Goal: Find specific page/section: Find specific page/section

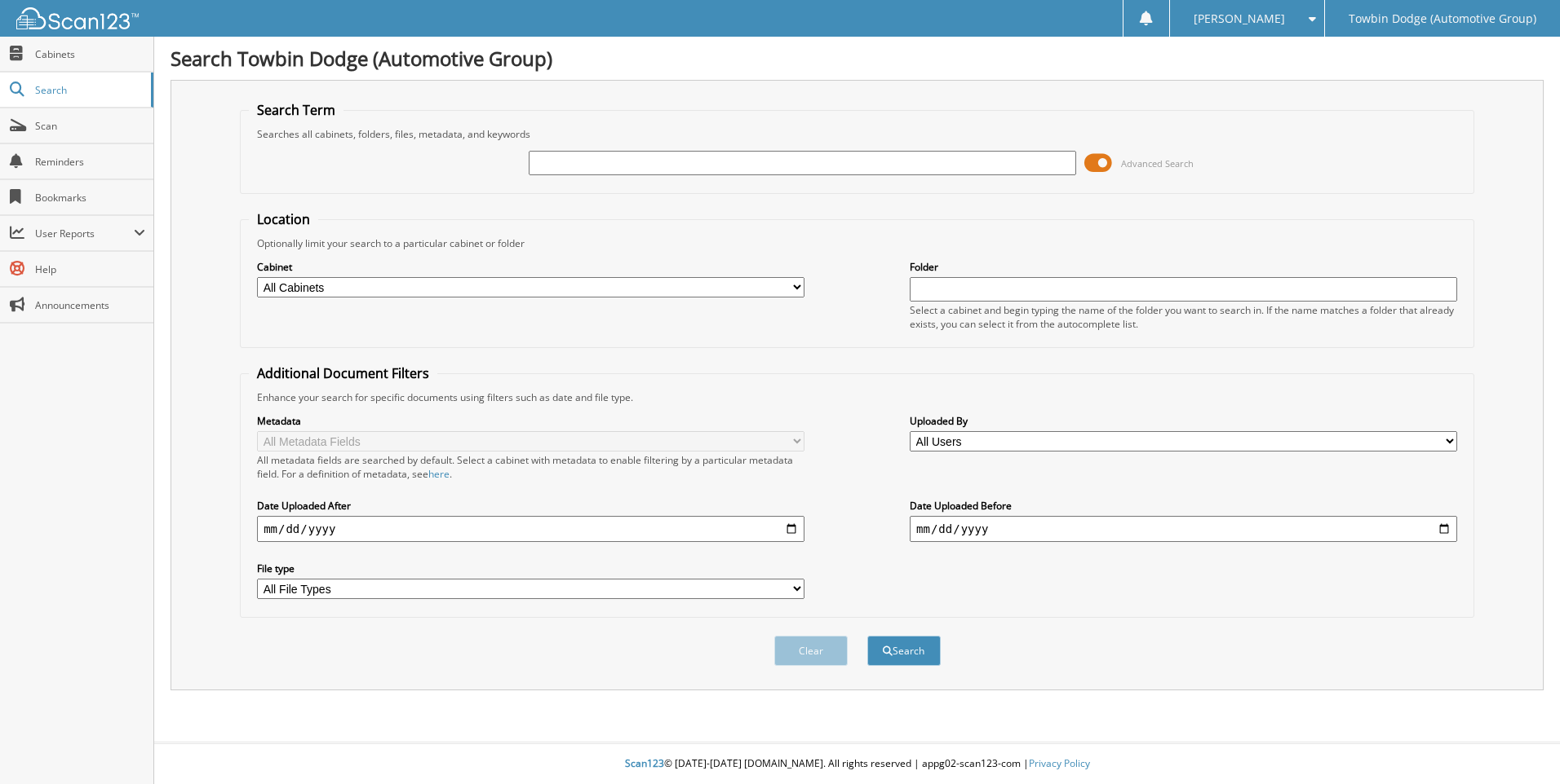
click at [632, 162] on input "text" at bounding box center [802, 162] width 547 height 24
type input "275299"
click at [867, 636] on button "Search" at bounding box center [904, 651] width 74 height 30
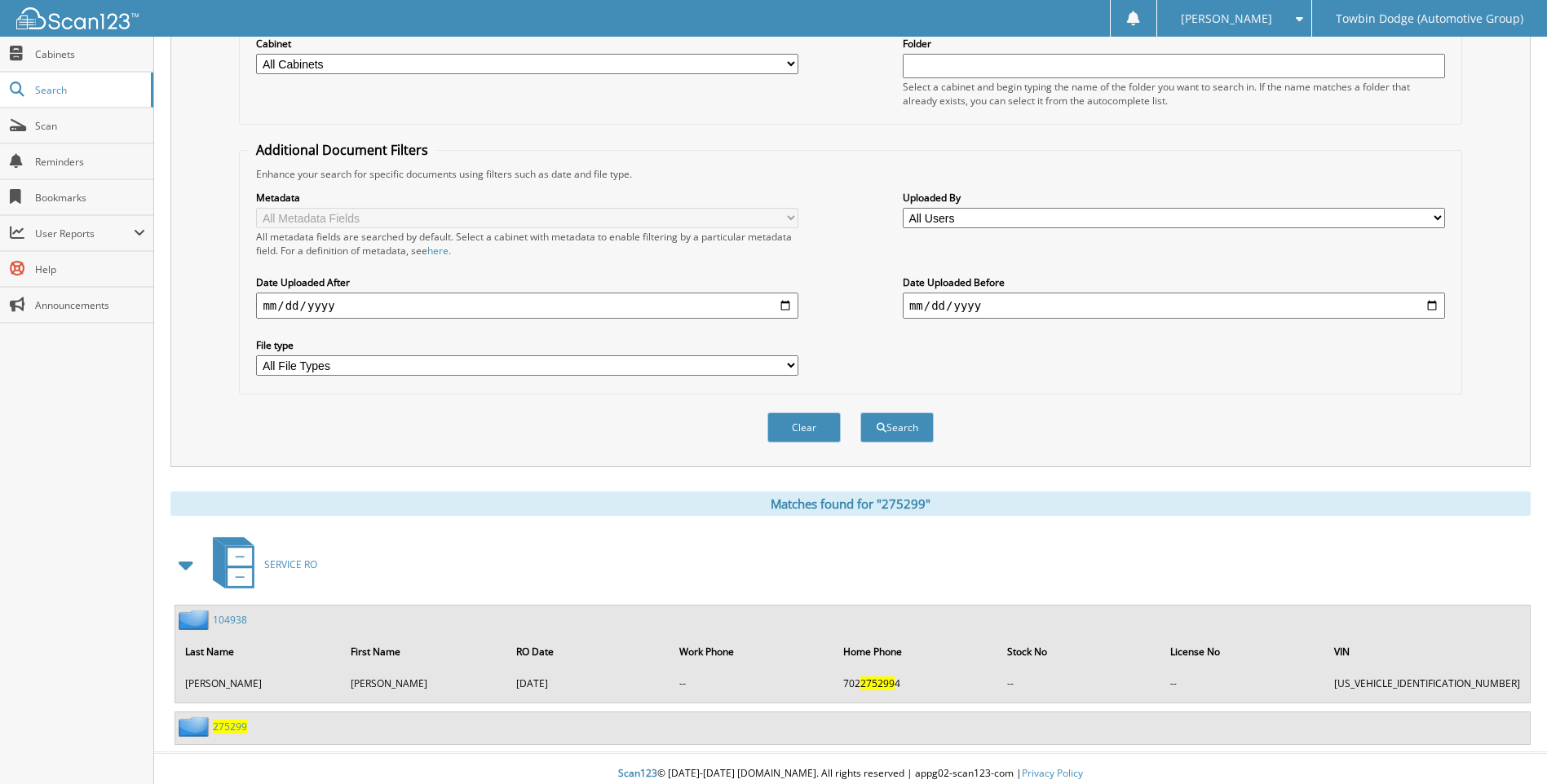
scroll to position [234, 0]
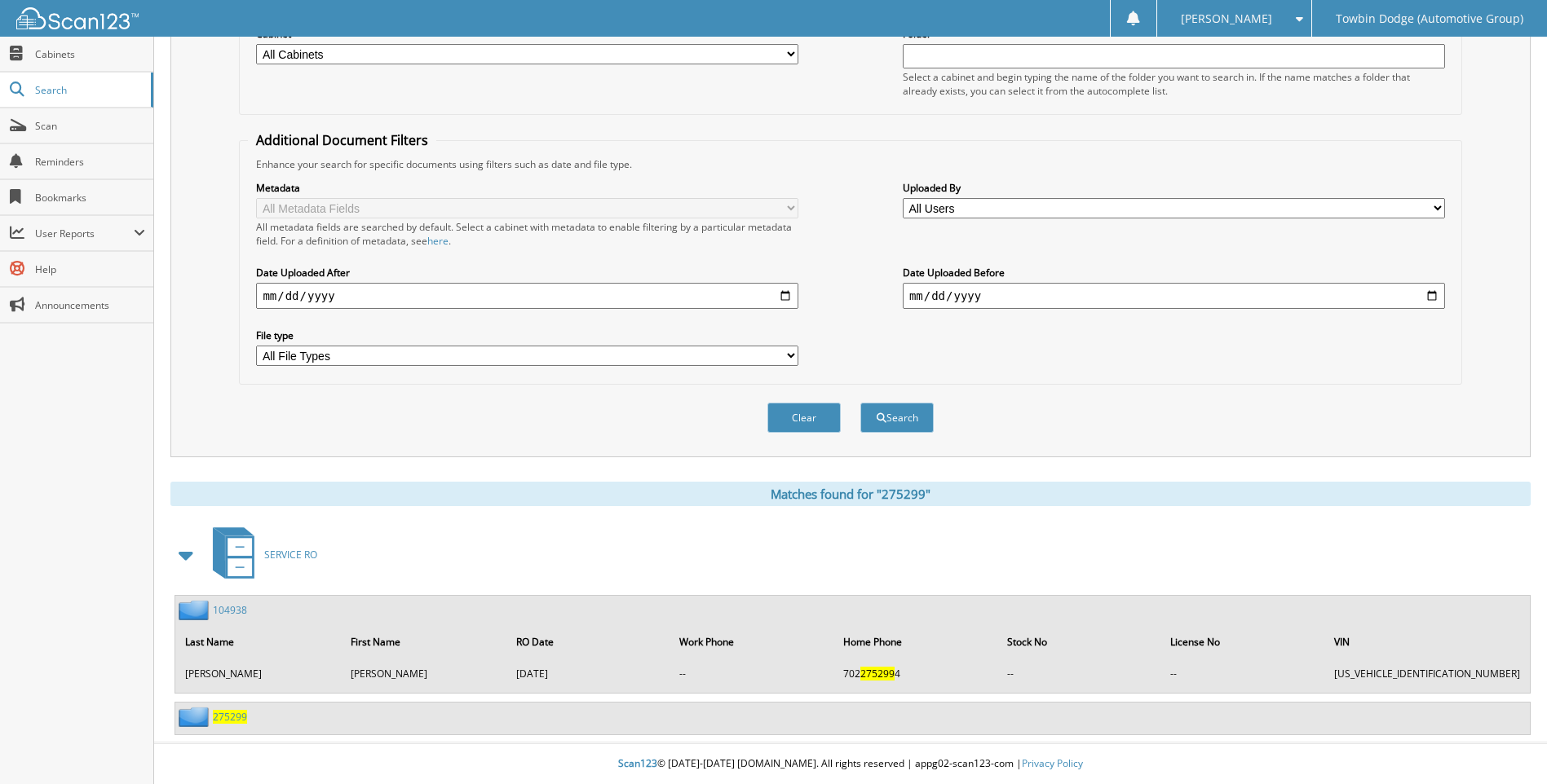
click at [221, 711] on span "275299" at bounding box center [229, 717] width 34 height 14
